Goal: Information Seeking & Learning: Check status

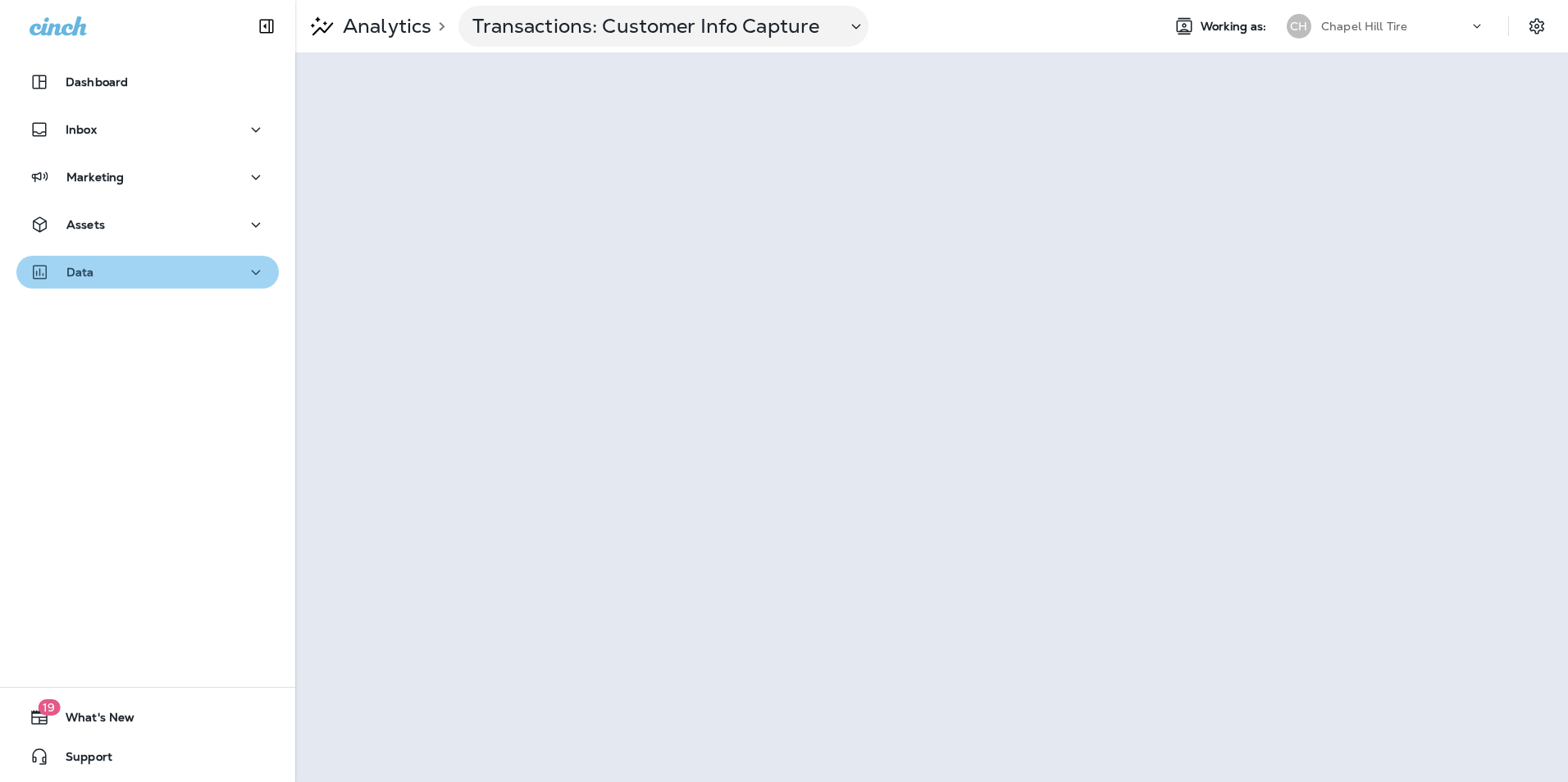
click at [164, 262] on div "Data" at bounding box center [148, 272] width 236 height 20
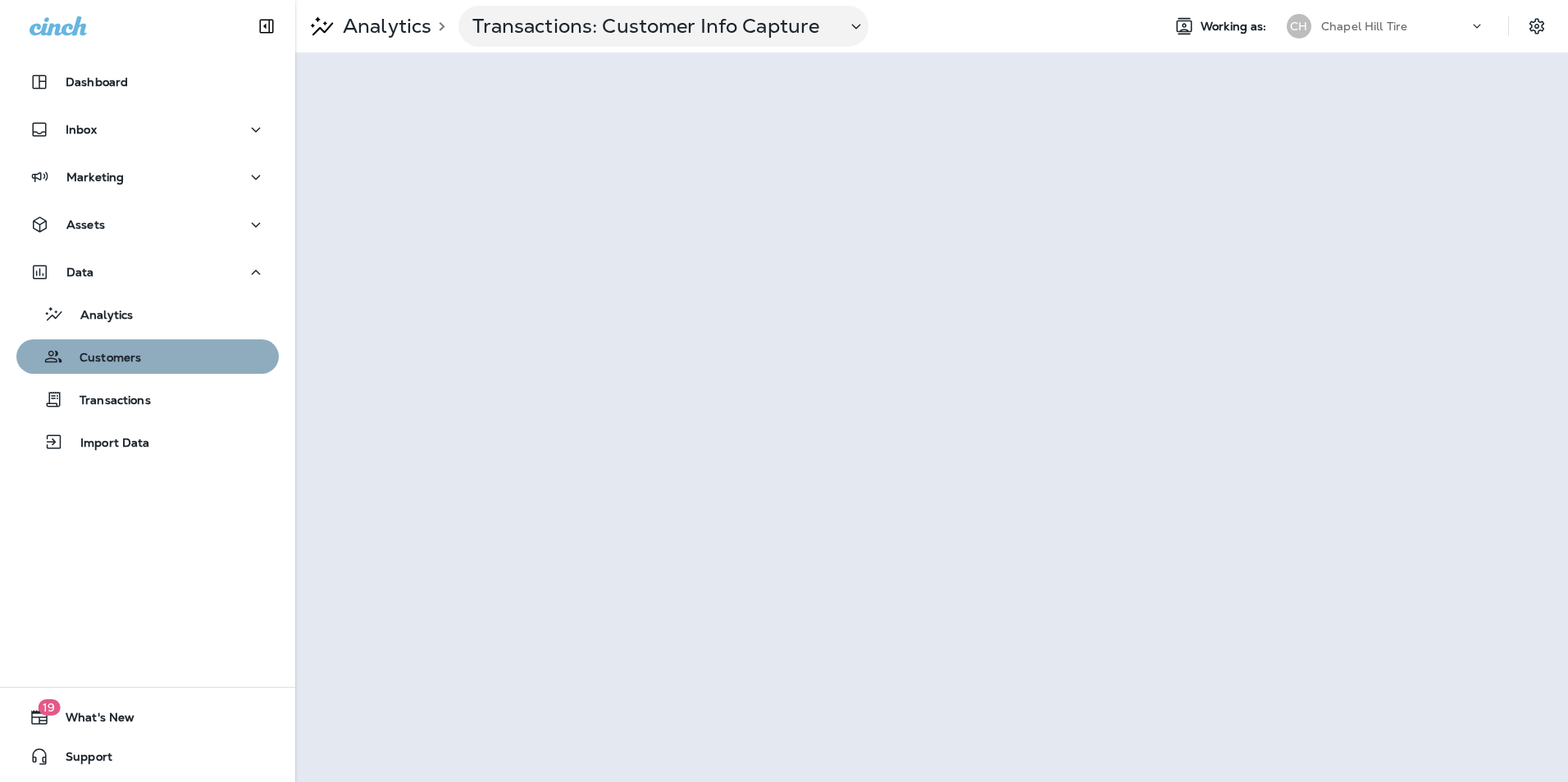
click at [153, 355] on div "Customers" at bounding box center [148, 356] width 249 height 25
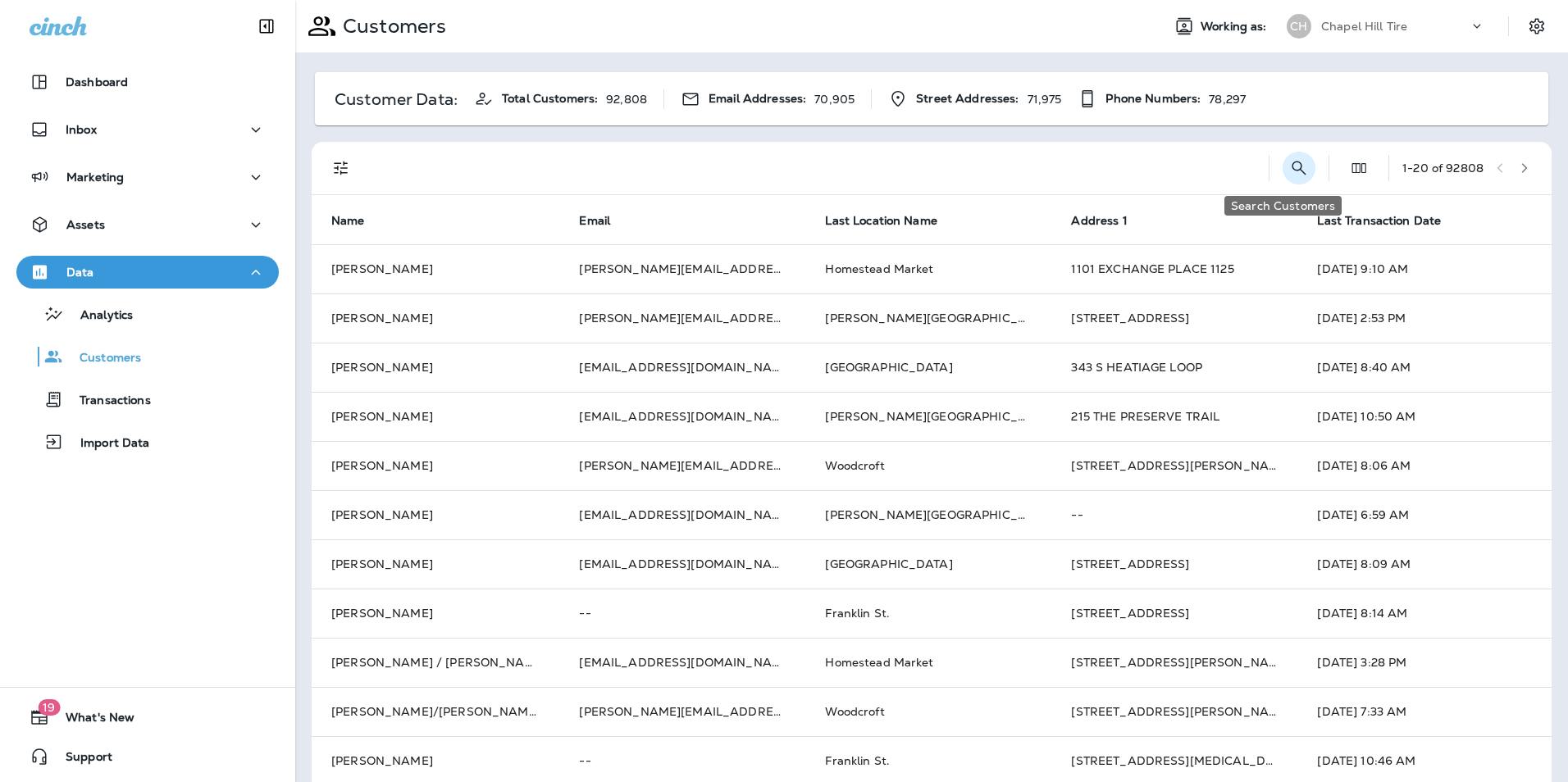
click at [1289, 166] on icon "Search Customers" at bounding box center [1299, 168] width 20 height 20
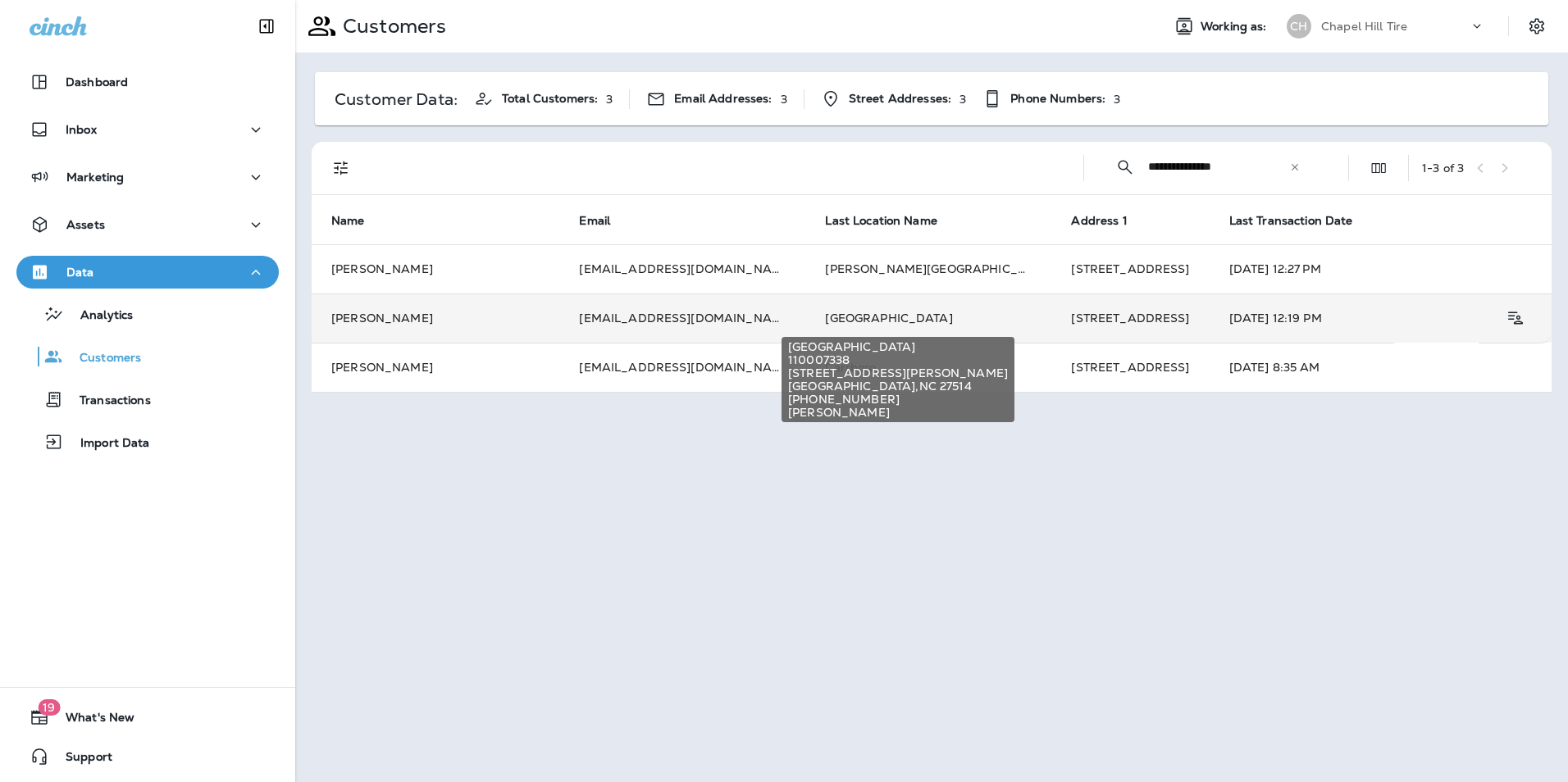
type input "**********"
click at [837, 315] on span "[GEOGRAPHIC_DATA]" at bounding box center [888, 318] width 127 height 15
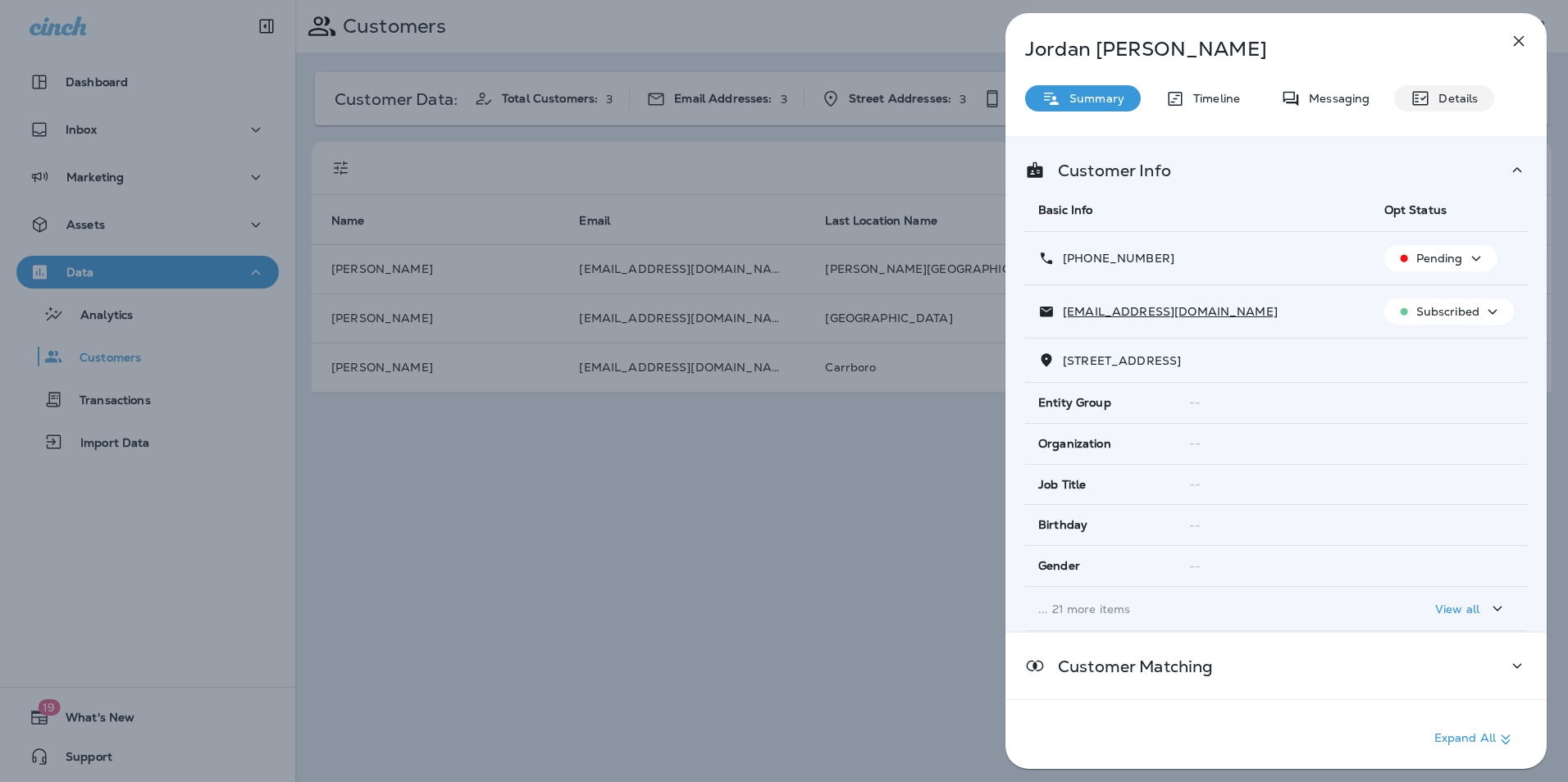
click at [1429, 91] on div "Details" at bounding box center [1444, 99] width 100 height 27
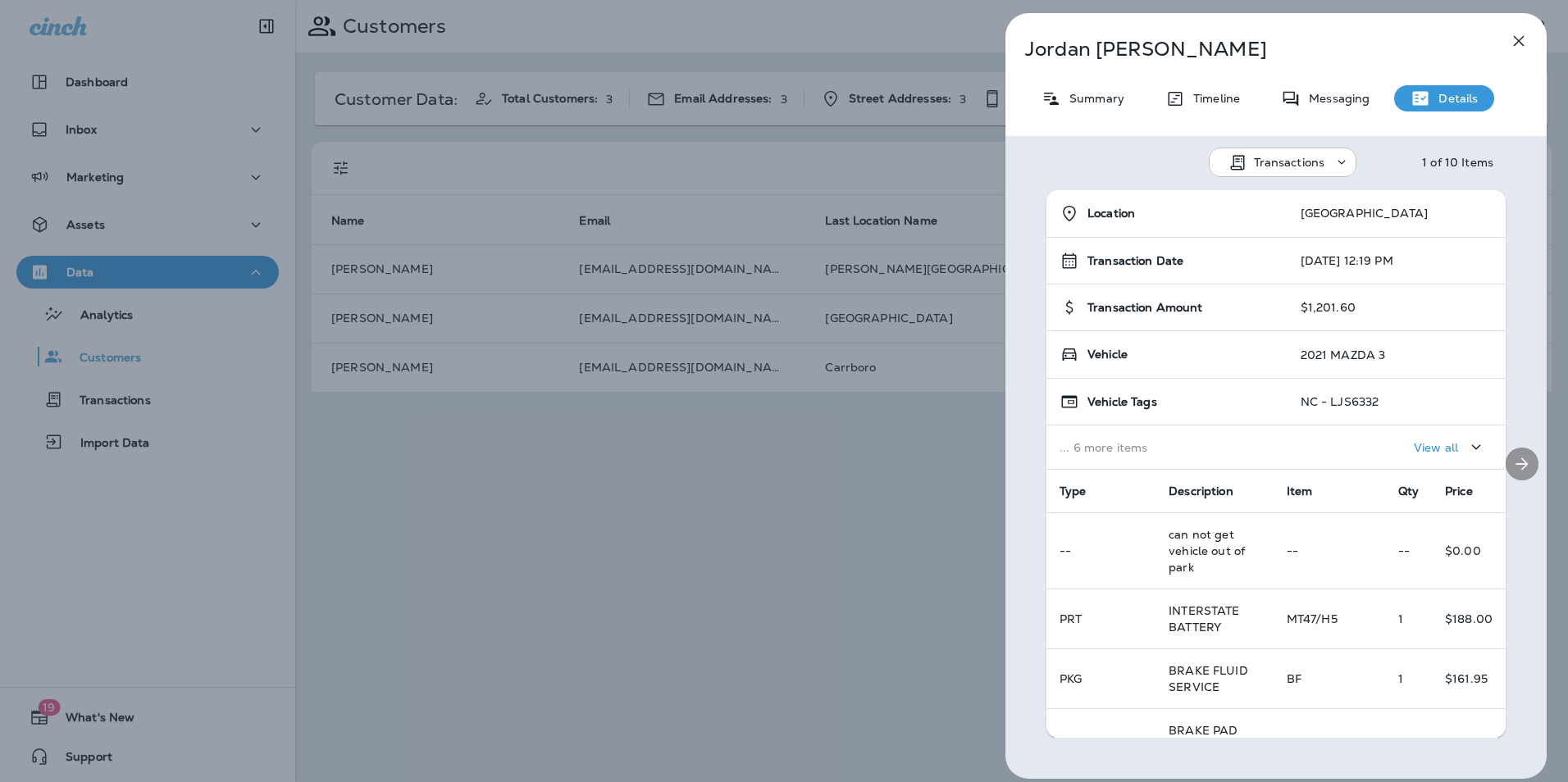
click at [1506, 463] on button "Next" at bounding box center [1522, 464] width 33 height 33
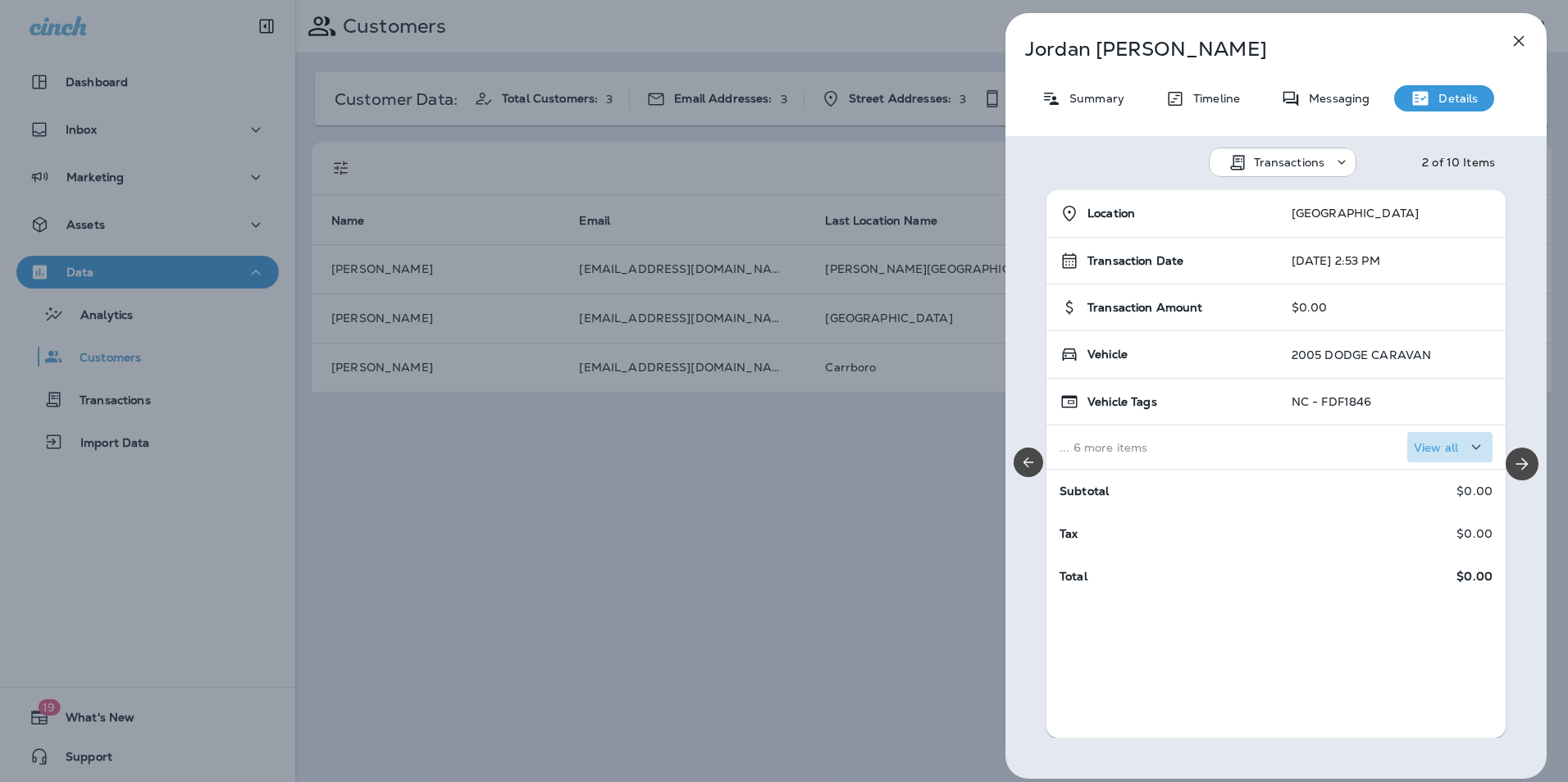
click at [1436, 449] on p "View all" at bounding box center [1436, 447] width 44 height 13
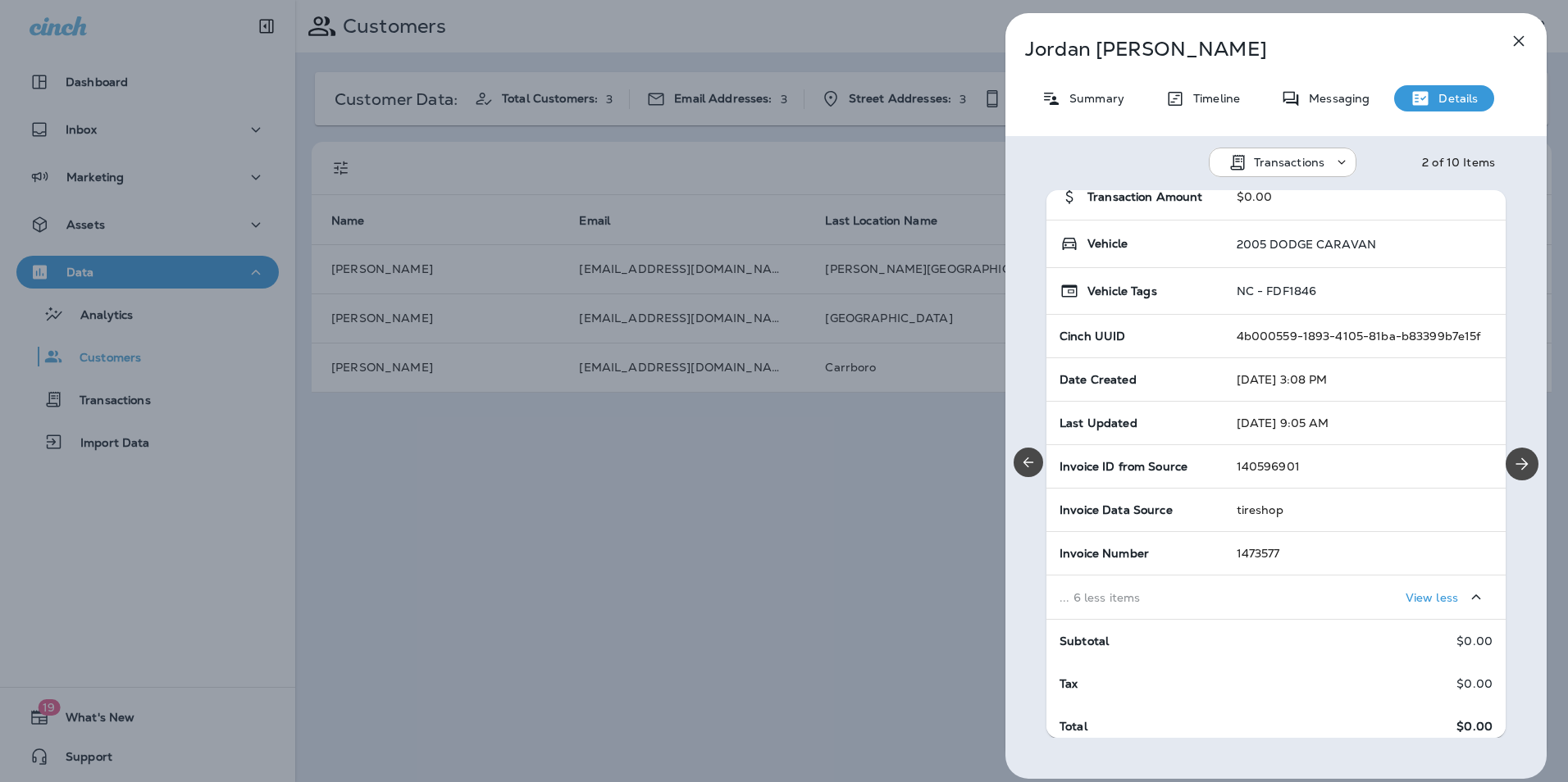
scroll to position [121, 0]
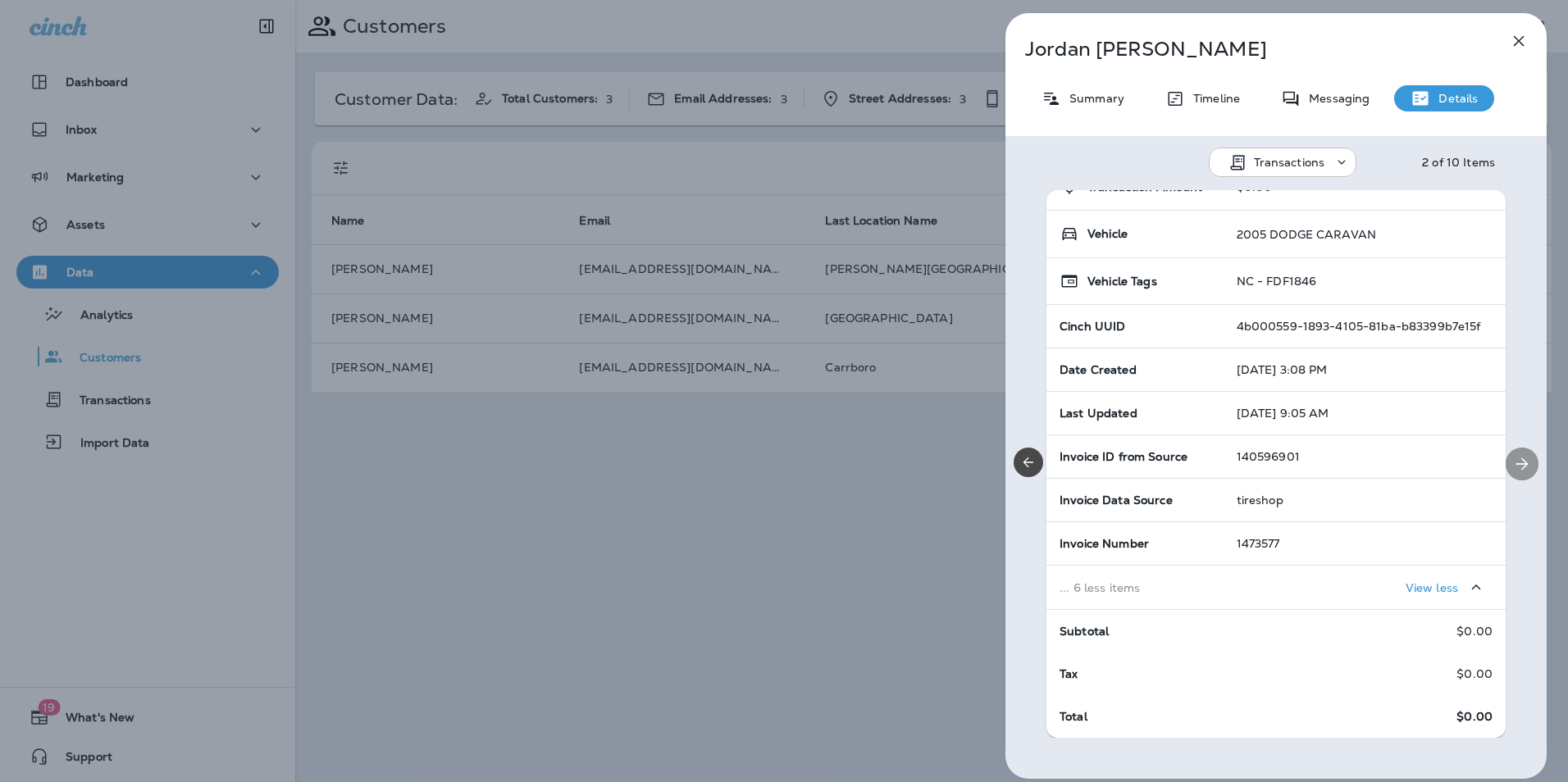
click at [1524, 460] on button "Next" at bounding box center [1522, 464] width 33 height 33
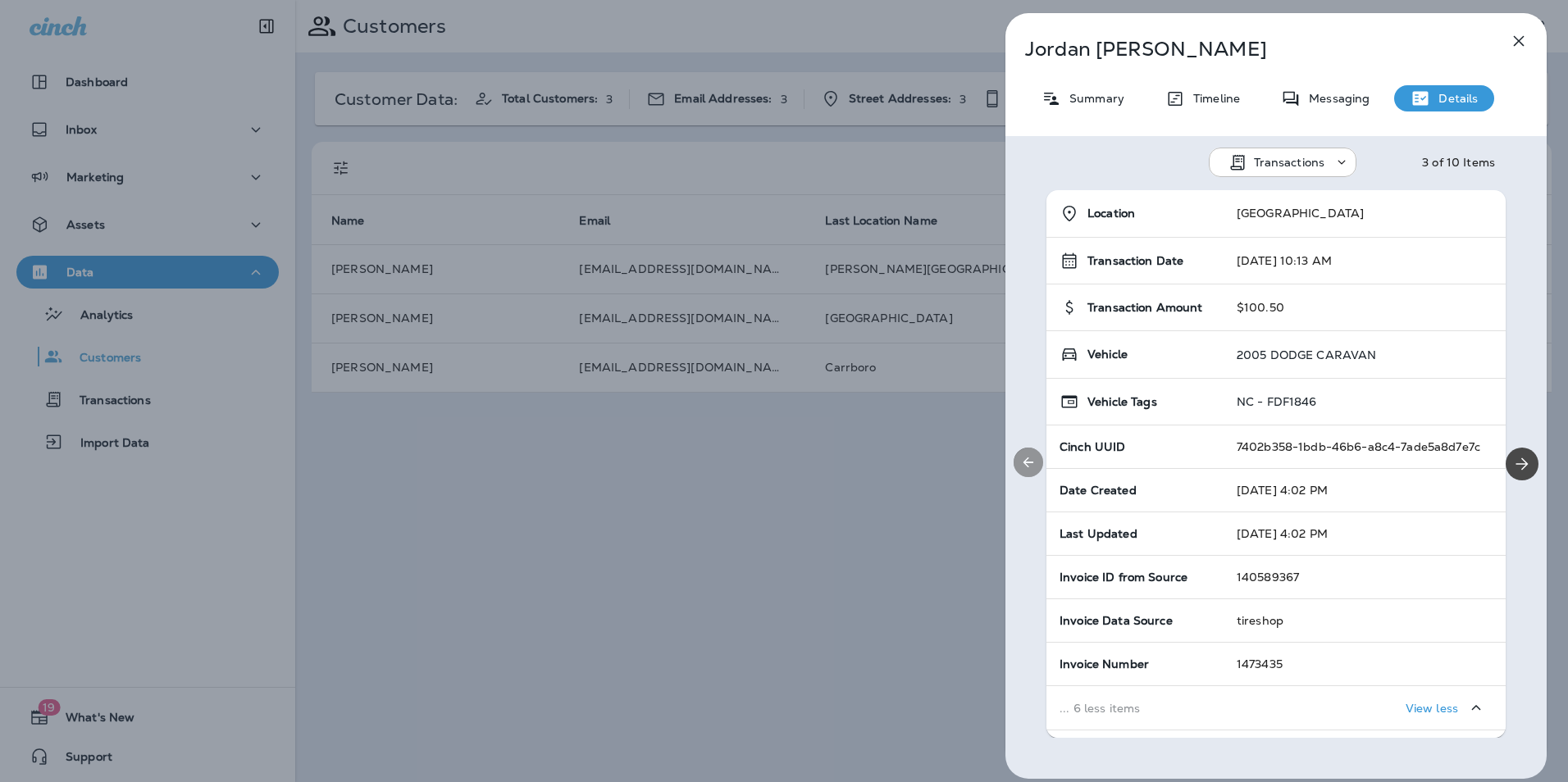
click at [1025, 459] on icon "Previous" at bounding box center [1028, 462] width 16 height 16
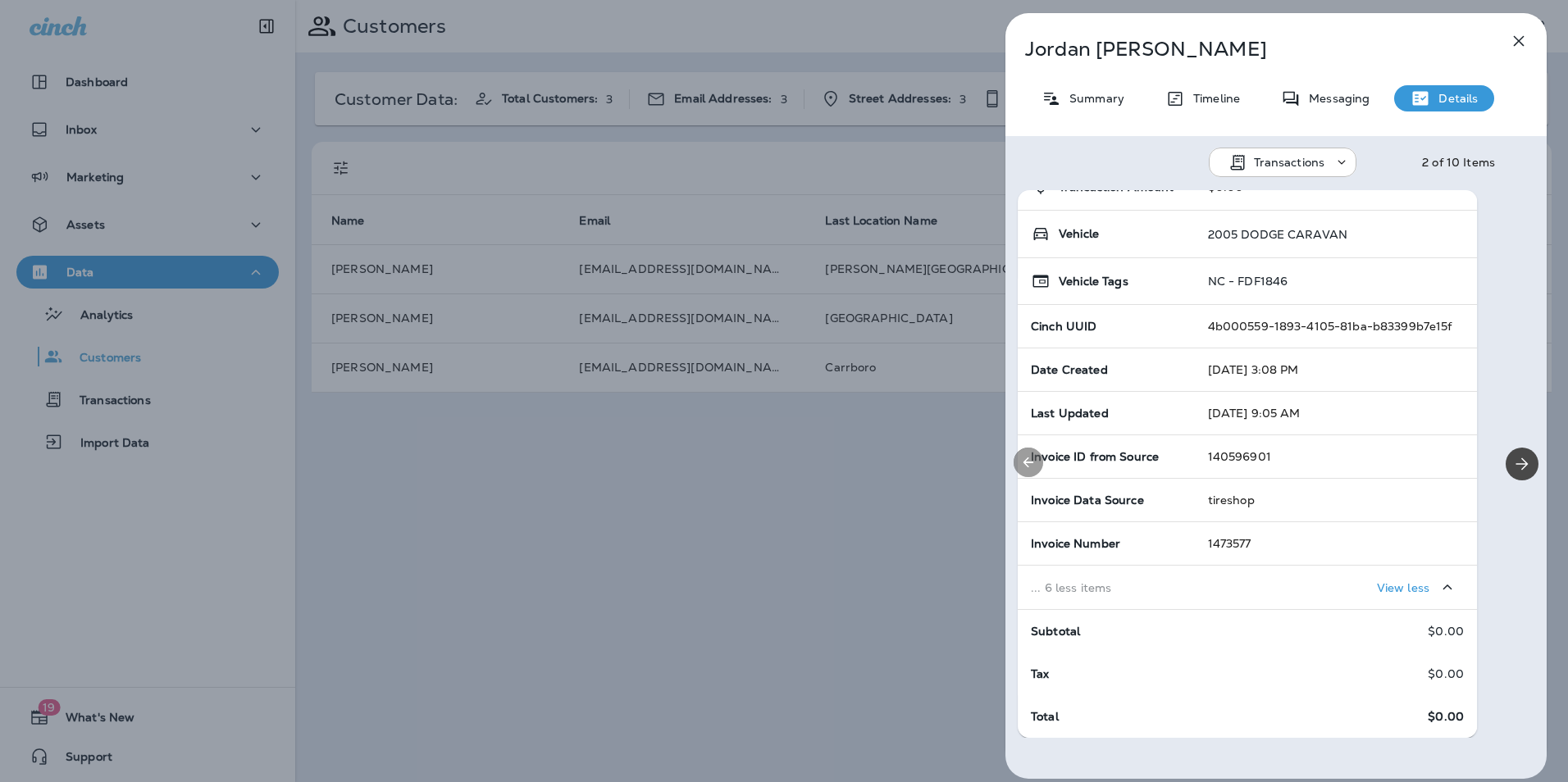
click at [1025, 459] on icon "Previous" at bounding box center [1028, 462] width 16 height 16
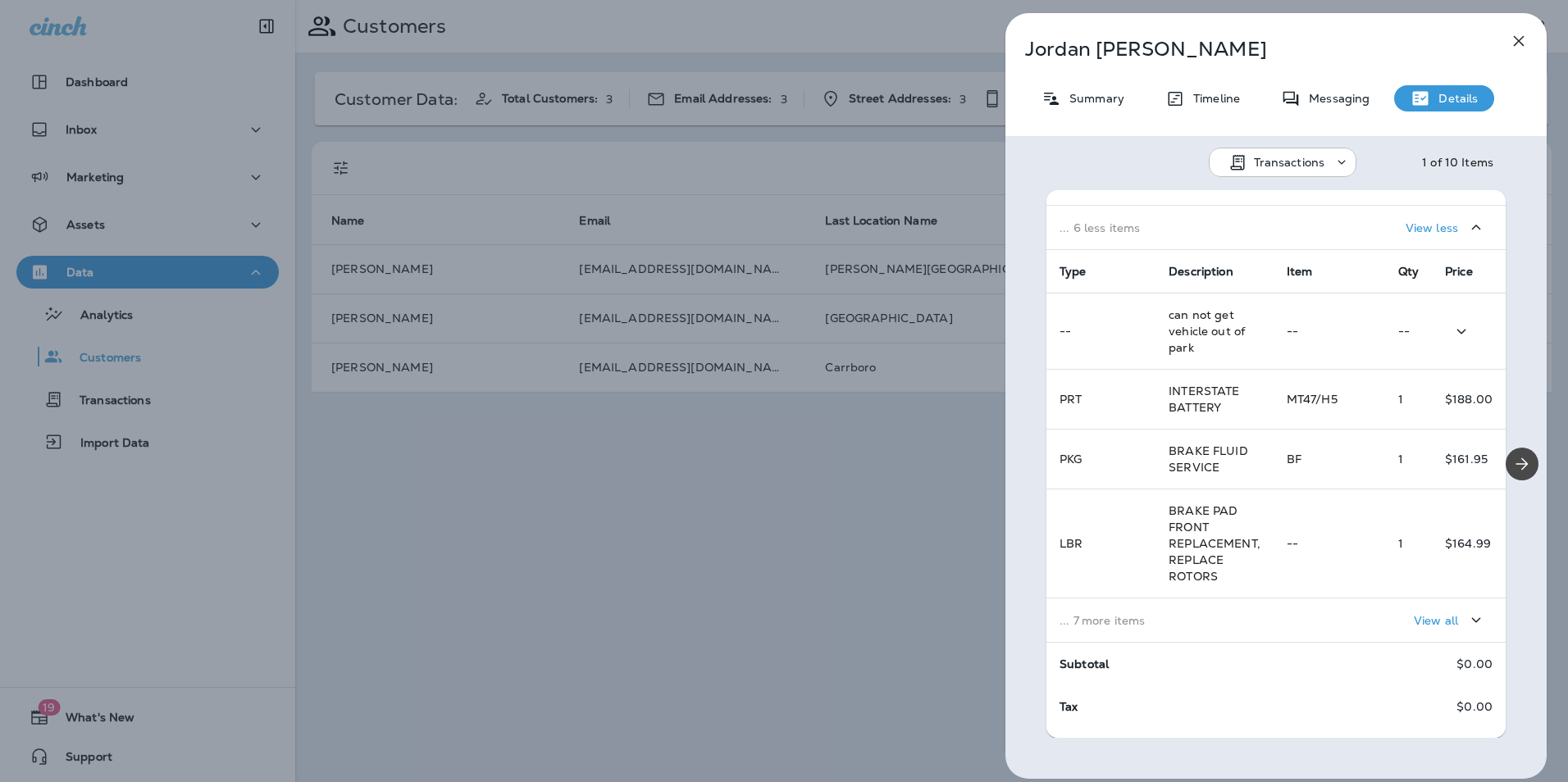
scroll to position [491, 0]
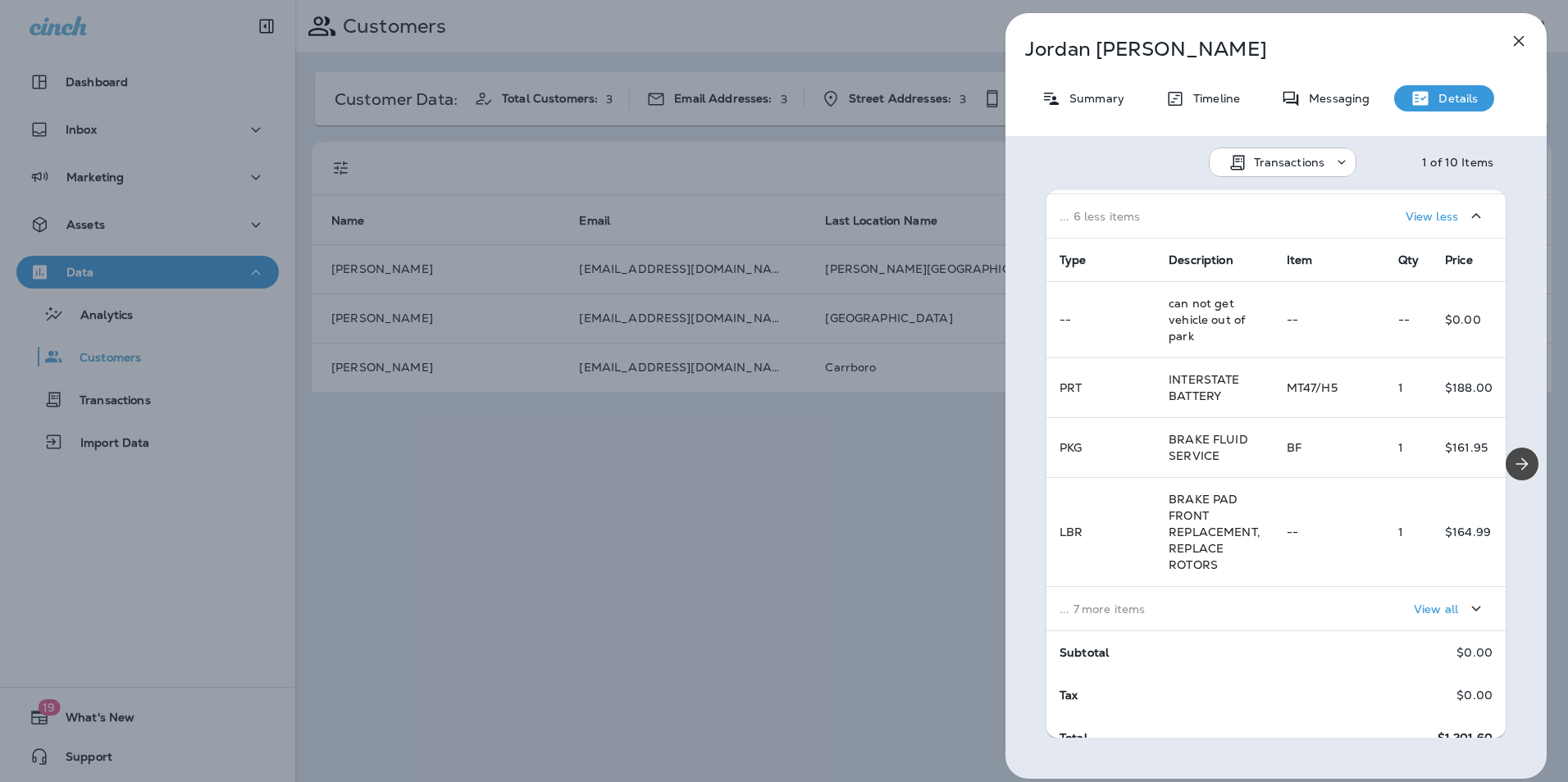
click at [1124, 610] on p "... 7 more items" at bounding box center [1160, 609] width 201 height 13
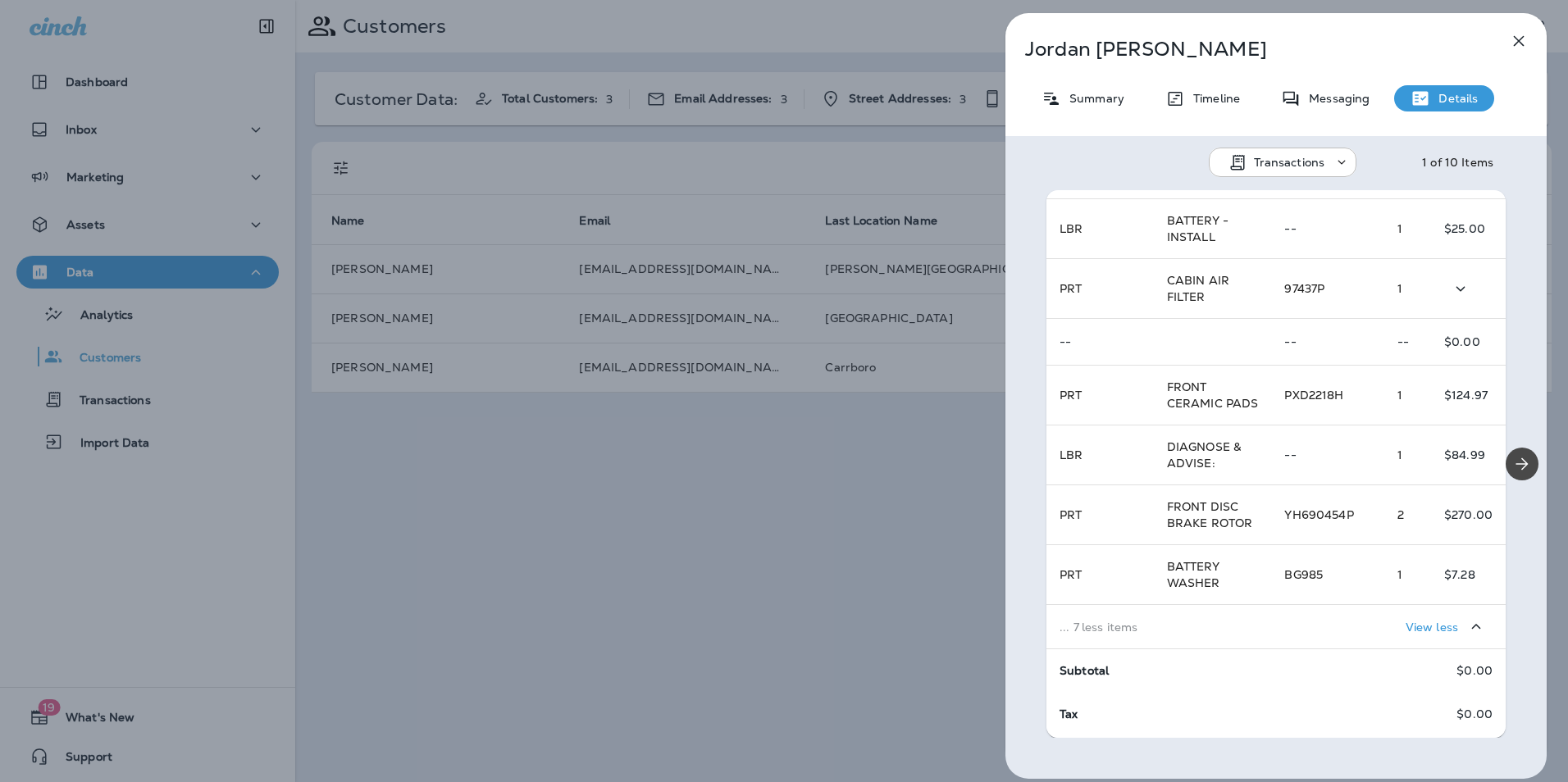
scroll to position [920, 0]
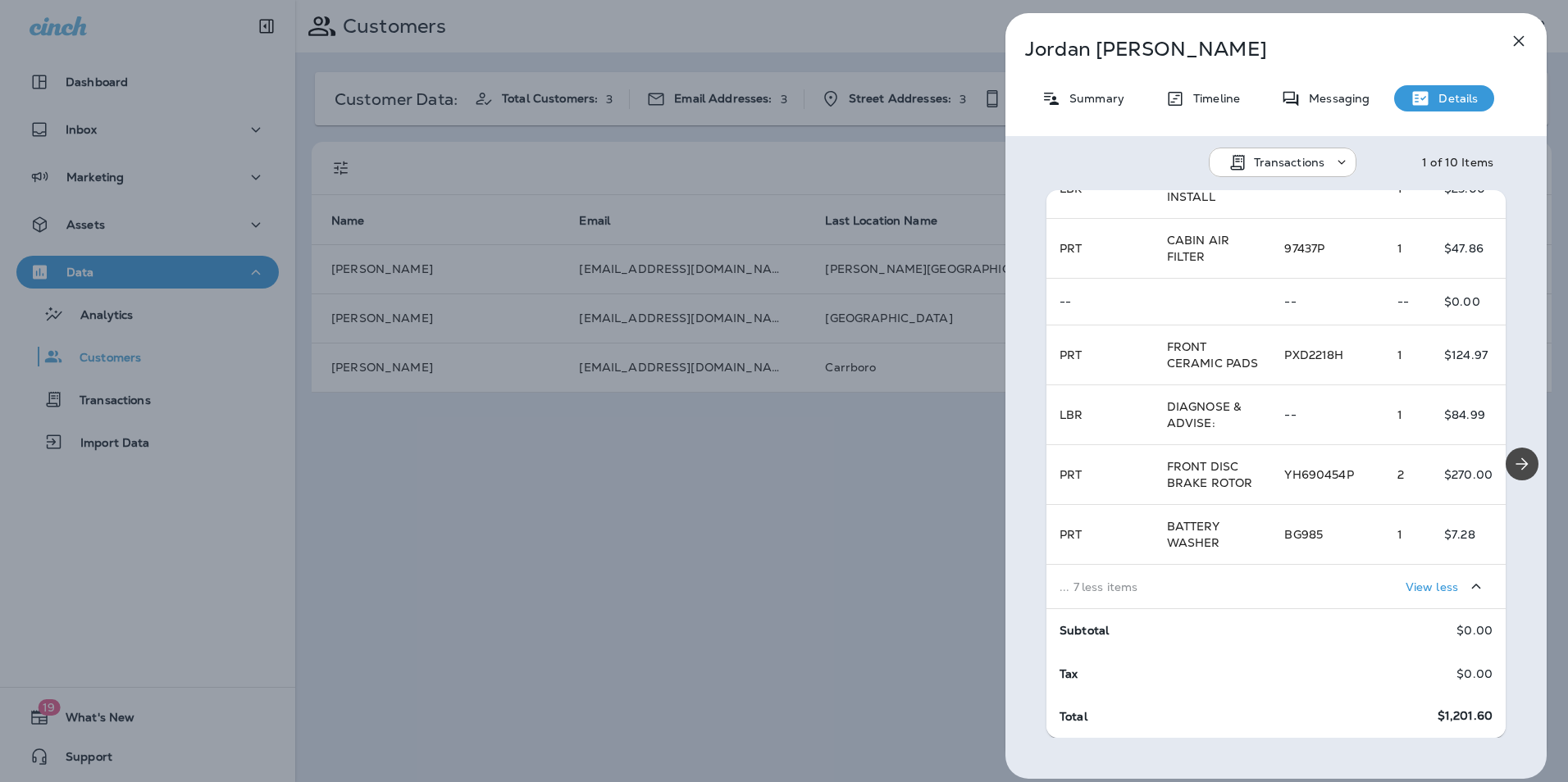
click at [1304, 169] on p "Transactions" at bounding box center [1289, 162] width 71 height 13
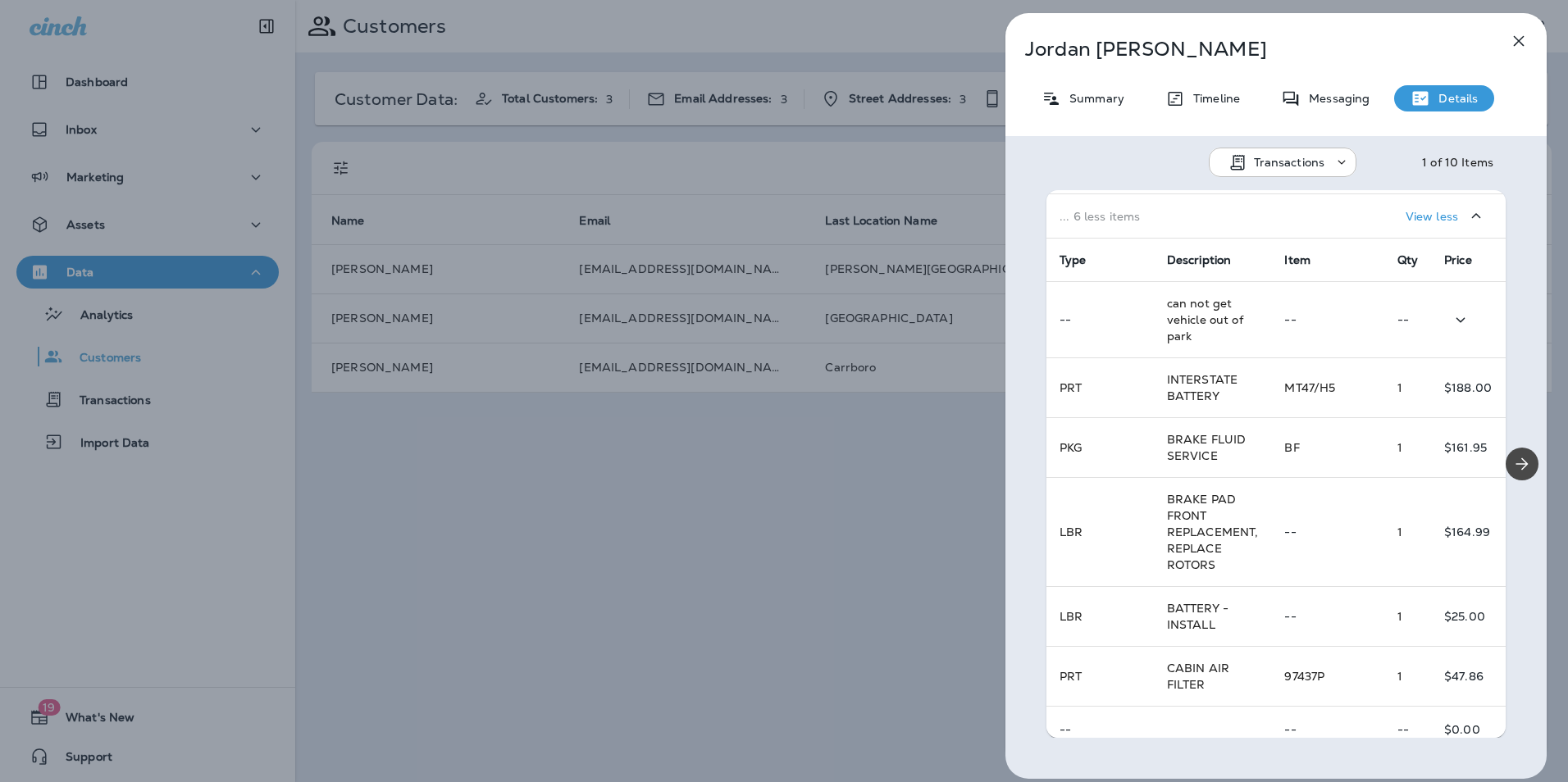
scroll to position [574, 0]
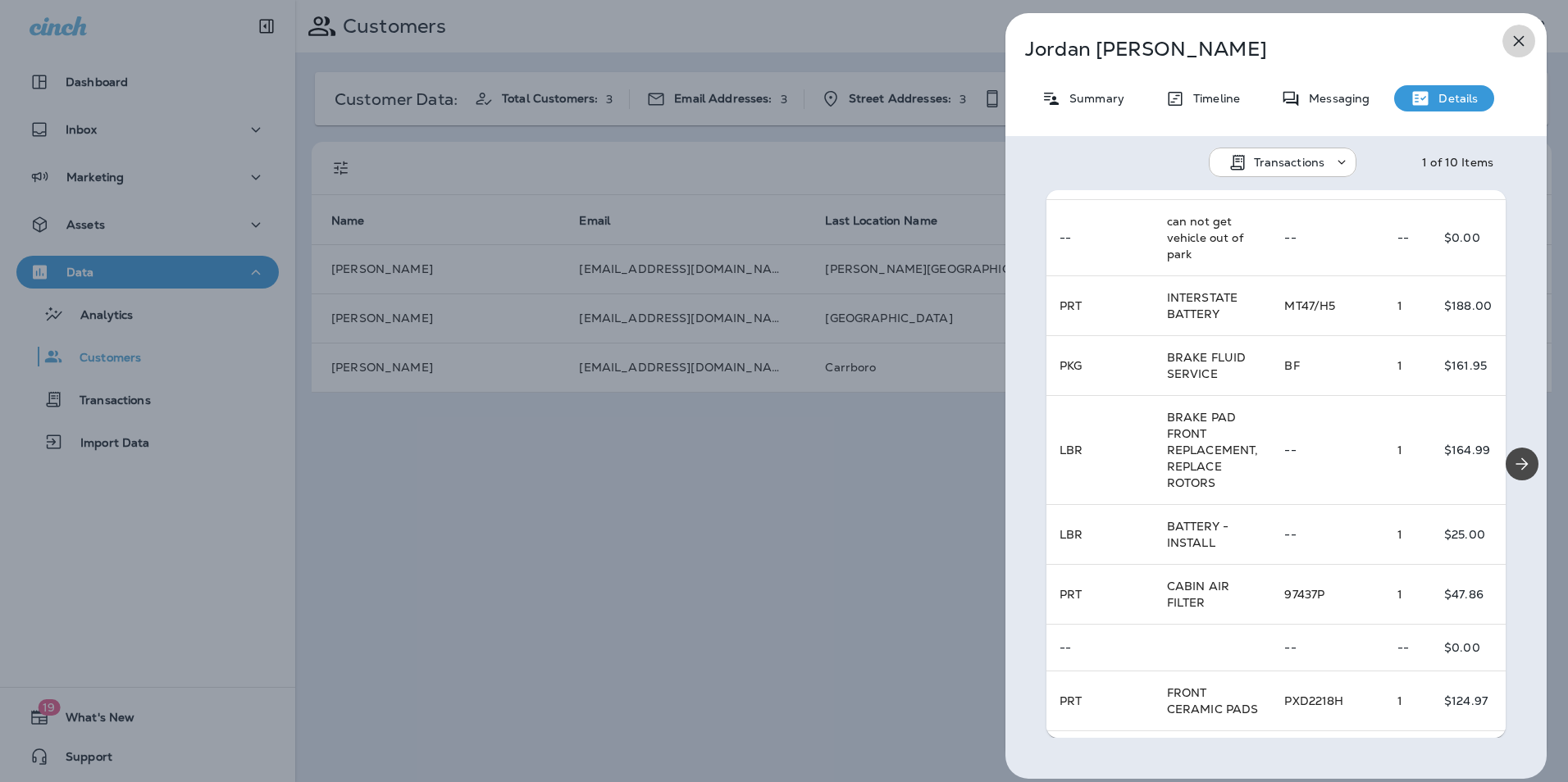
click at [1523, 40] on icon "button" at bounding box center [1518, 41] width 20 height 20
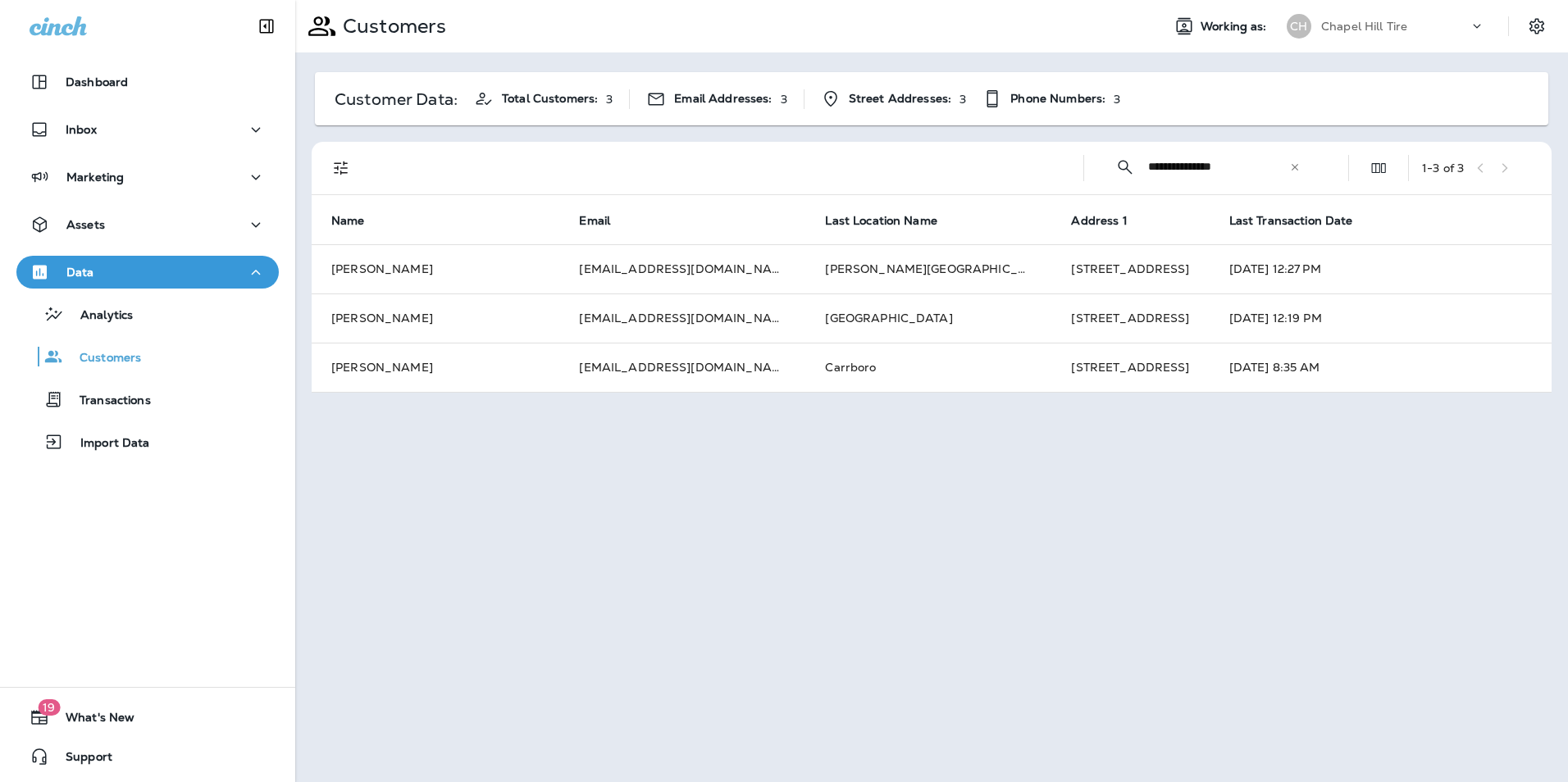
click at [1293, 171] on icon at bounding box center [1294, 167] width 12 height 12
